Goal: Find specific page/section: Find specific page/section

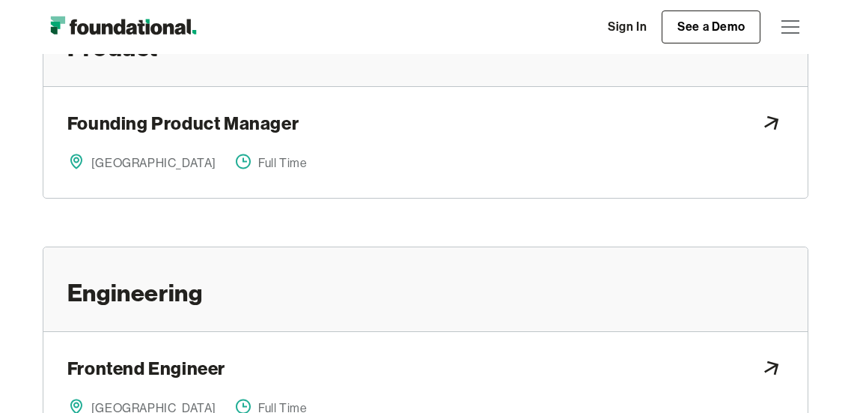
scroll to position [259, 0]
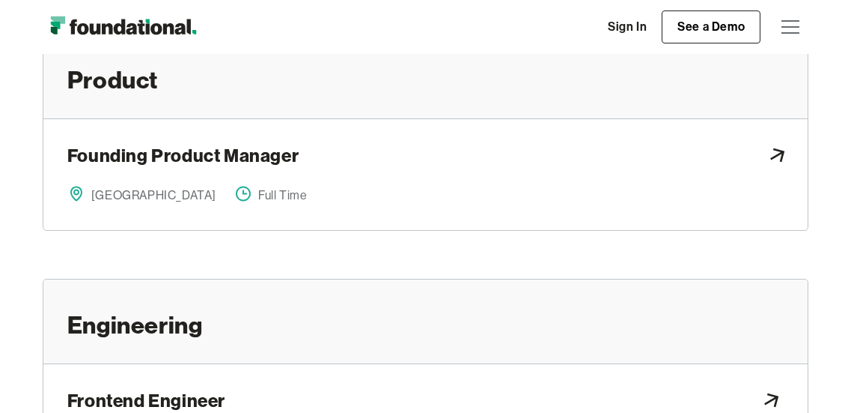
click at [191, 153] on h3 "Founding Product Manager" at bounding box center [182, 158] width 231 height 30
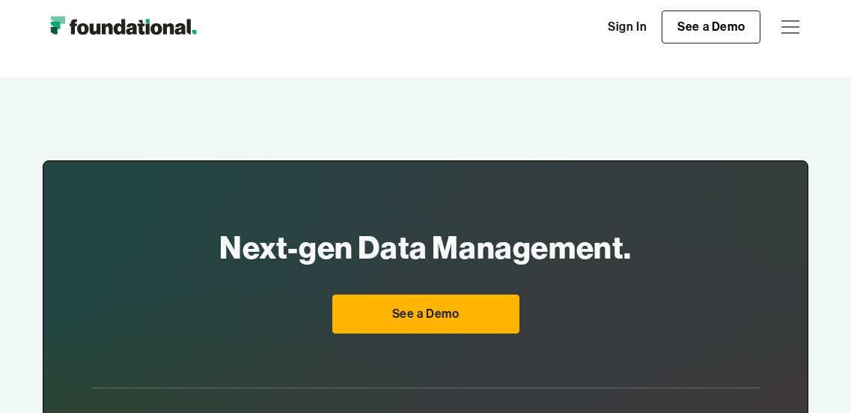
scroll to position [934, 0]
